Goal: Complete application form: Complete application form

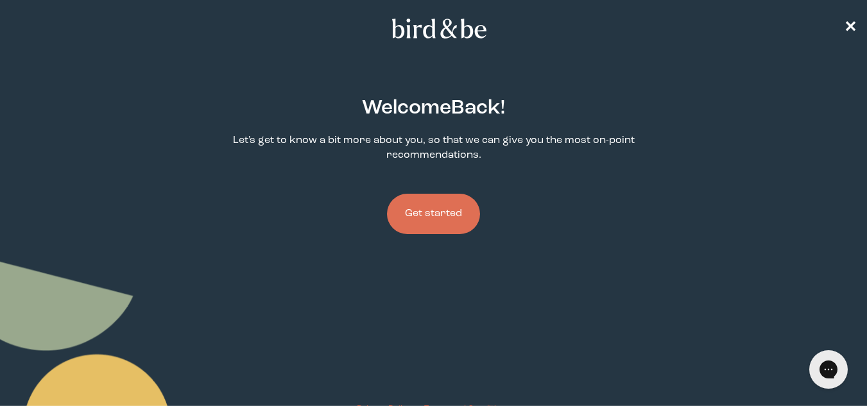
click at [445, 220] on button "Get started" at bounding box center [433, 214] width 93 height 40
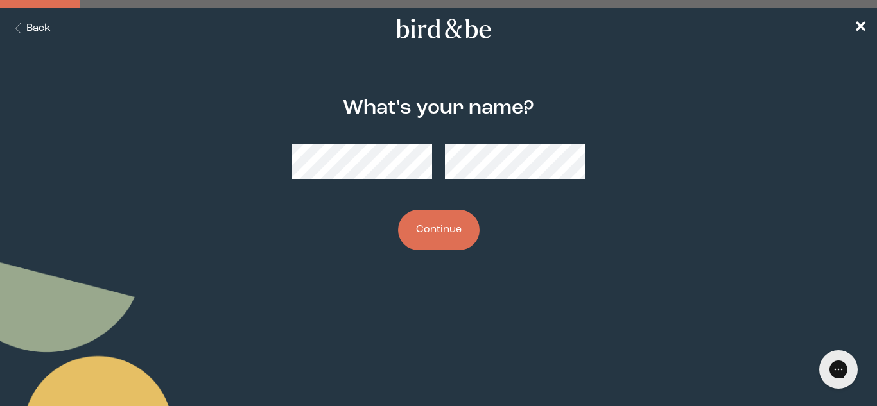
click at [426, 233] on button "Continue" at bounding box center [439, 230] width 82 height 40
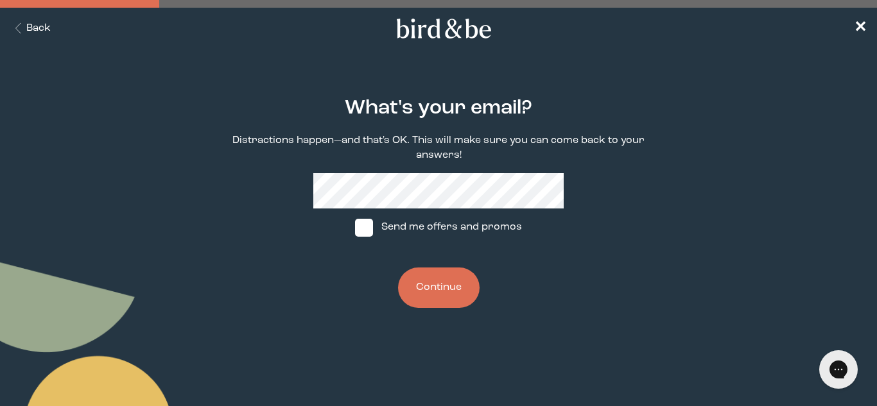
click at [435, 297] on button "Continue" at bounding box center [439, 288] width 82 height 40
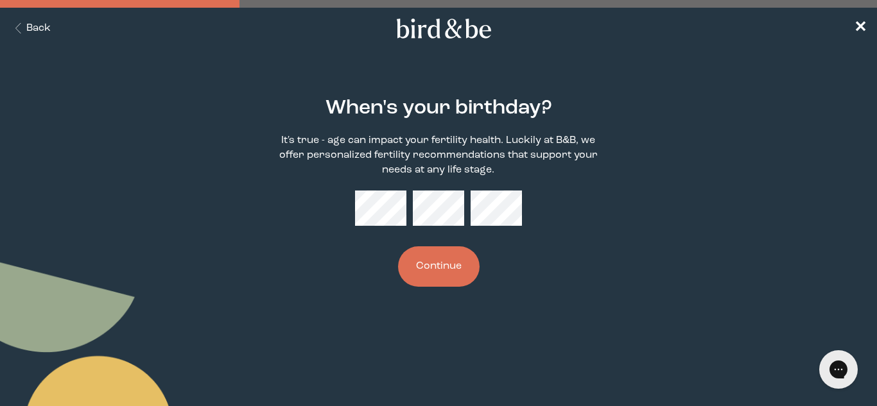
click at [434, 273] on button "Continue" at bounding box center [439, 267] width 82 height 40
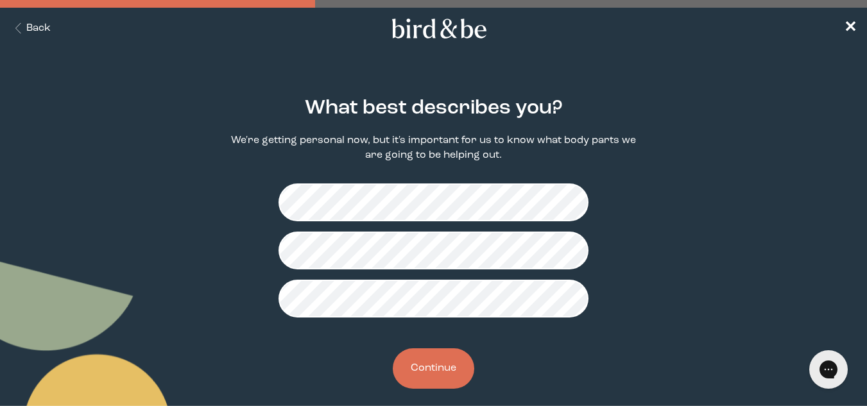
click at [442, 361] on button "Continue" at bounding box center [434, 369] width 82 height 40
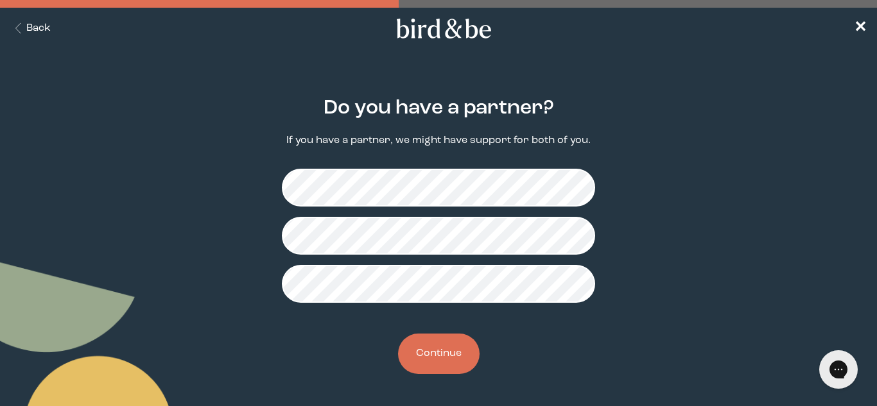
click at [444, 349] on button "Continue" at bounding box center [439, 354] width 82 height 40
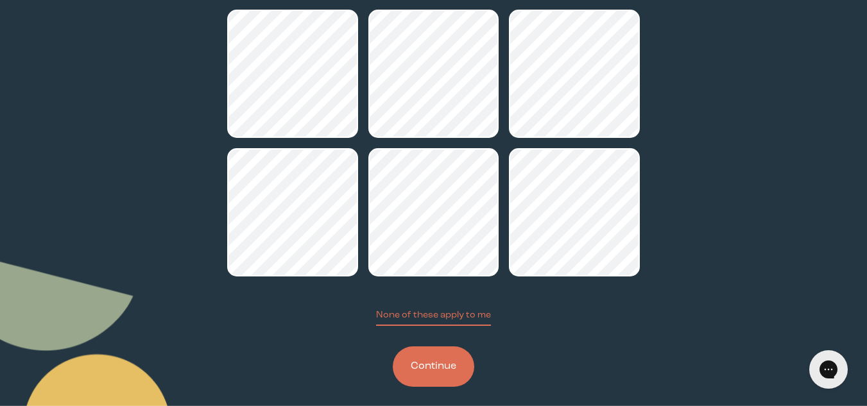
scroll to position [160, 0]
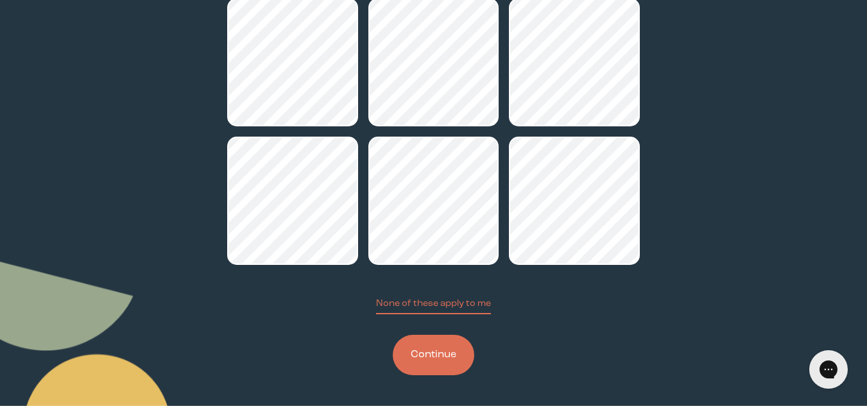
click at [446, 350] on button "Continue" at bounding box center [434, 355] width 82 height 40
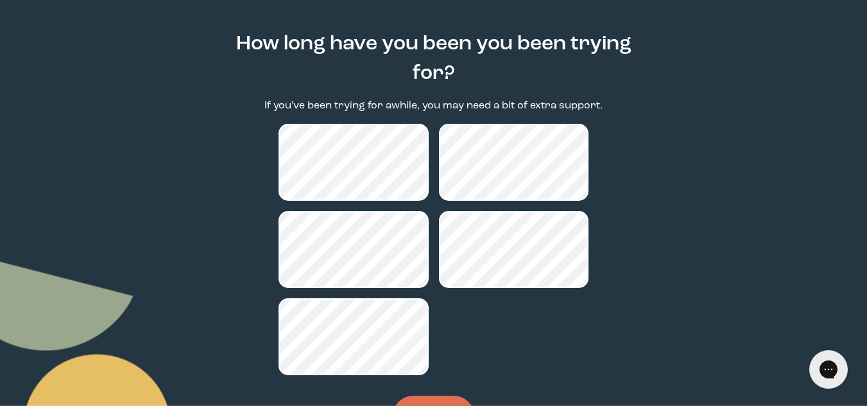
scroll to position [125, 0]
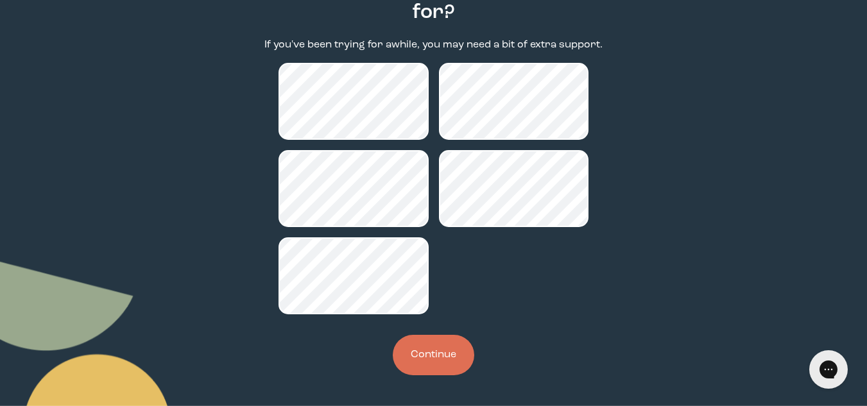
click at [423, 359] on button "Continue" at bounding box center [434, 355] width 82 height 40
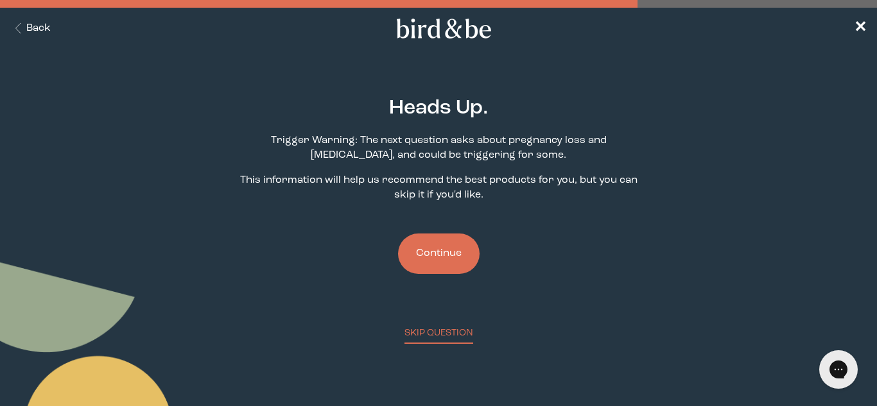
click at [446, 250] on button "Continue" at bounding box center [439, 254] width 82 height 40
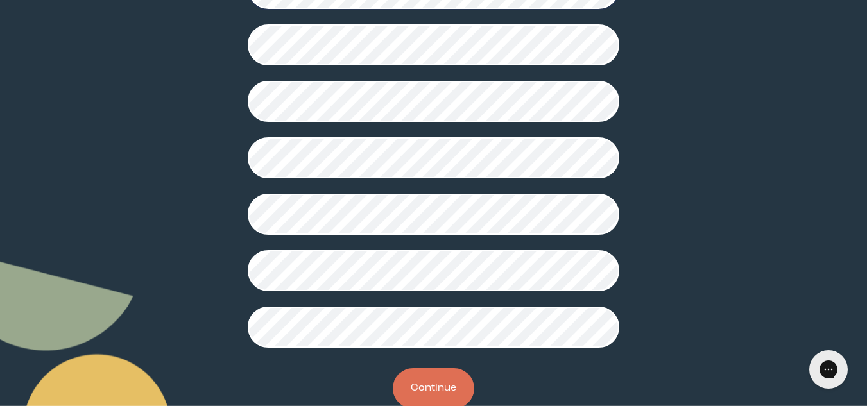
scroll to position [385, 0]
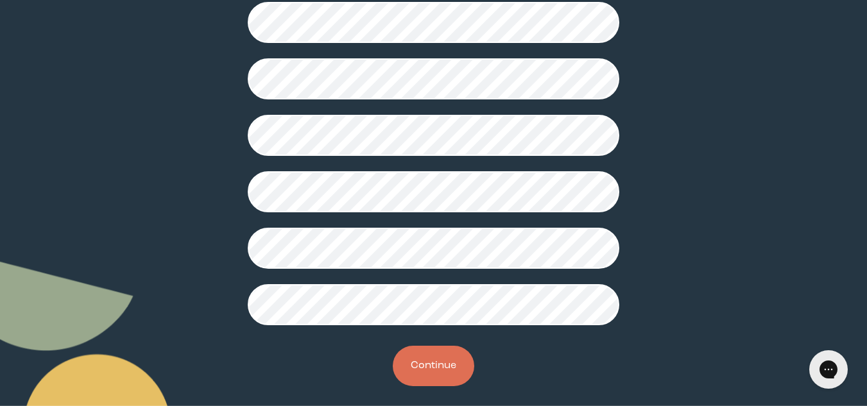
click at [426, 363] on button "Continue" at bounding box center [434, 366] width 82 height 40
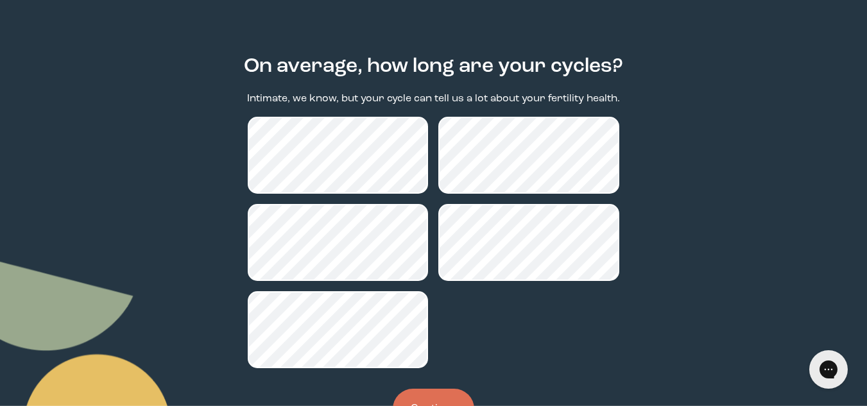
scroll to position [64, 0]
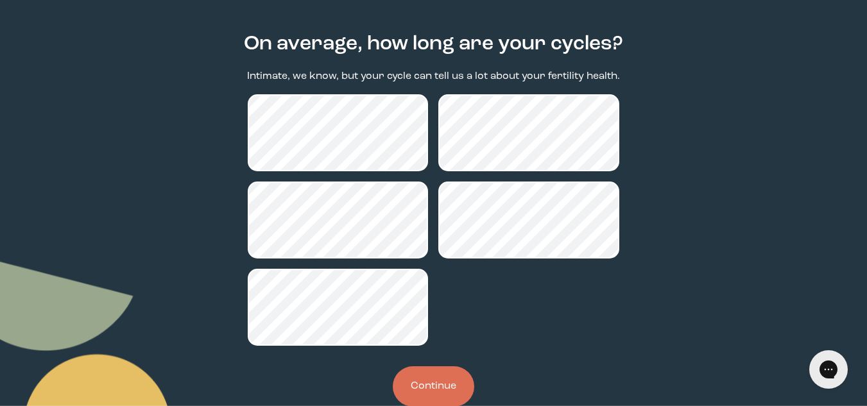
click at [447, 381] on button "Continue" at bounding box center [434, 387] width 82 height 40
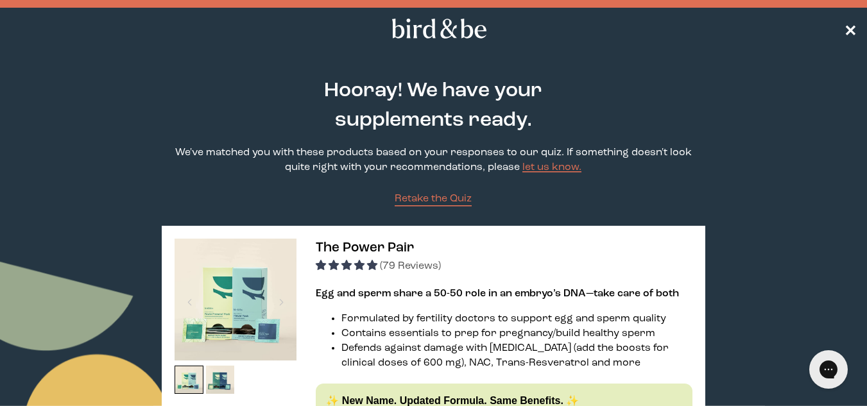
click at [845, 28] on span "✕" at bounding box center [850, 28] width 13 height 15
